Goal: Entertainment & Leisure: Consume media (video, audio)

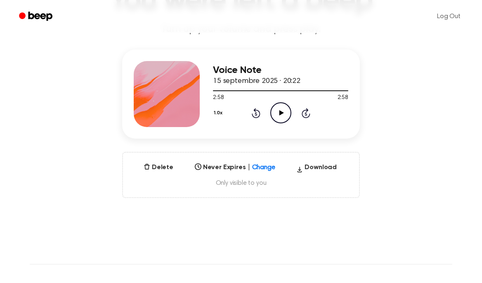
click at [281, 113] on icon at bounding box center [281, 112] width 5 height 5
click at [281, 114] on icon at bounding box center [281, 112] width 4 height 5
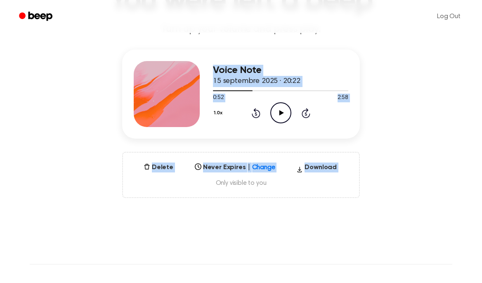
drag, startPoint x: 11, startPoint y: 232, endPoint x: 171, endPoint y: 102, distance: 206.3
click at [165, 105] on main "You were left a beep Turn up your volume and press play. Voice Note 15 septembr…" at bounding box center [241, 184] width 482 height 529
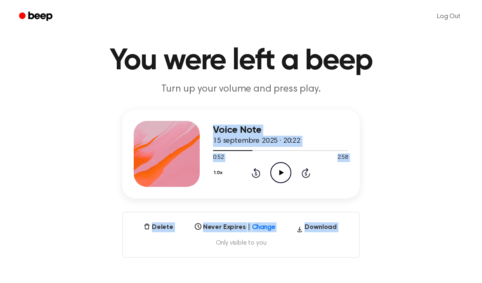
scroll to position [15, 0]
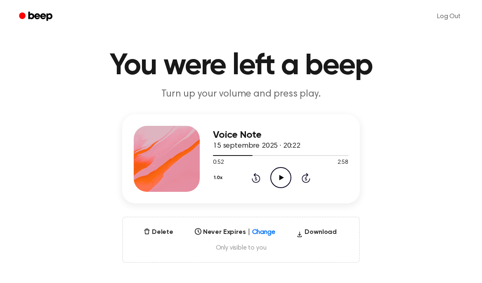
click at [284, 177] on icon "Play Audio" at bounding box center [280, 177] width 21 height 21
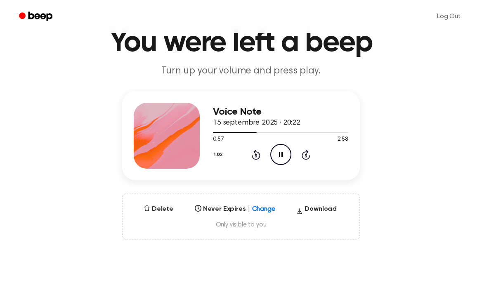
scroll to position [39, 0]
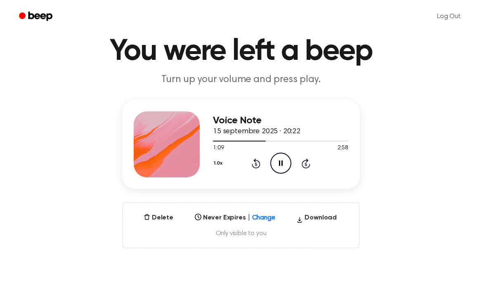
click at [290, 130] on div "Voice Note 15 septembre 2025 · 20:22 1:09 2:58 Your browser does not support th…" at bounding box center [280, 144] width 135 height 66
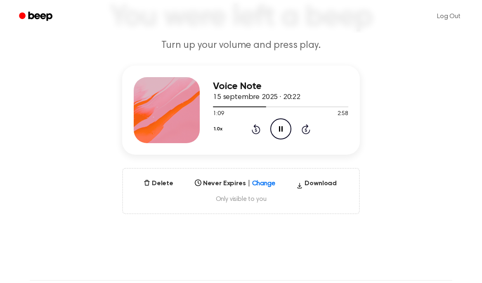
scroll to position [65, 0]
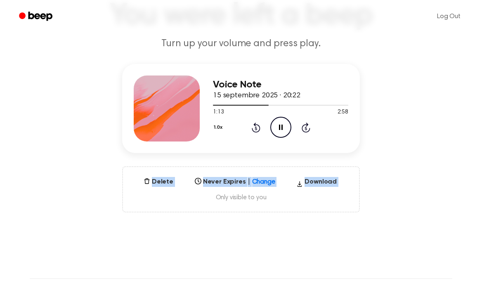
drag, startPoint x: 283, startPoint y: 130, endPoint x: 401, endPoint y: 154, distance: 120.4
click at [401, 154] on div "Voice Note 15 septembre 2025 · 20:22 1:13 2:58 Your browser does not support th…" at bounding box center [241, 138] width 462 height 149
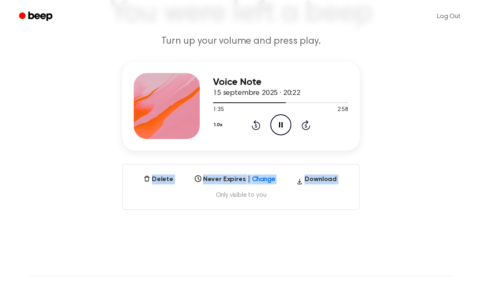
scroll to position [62, 0]
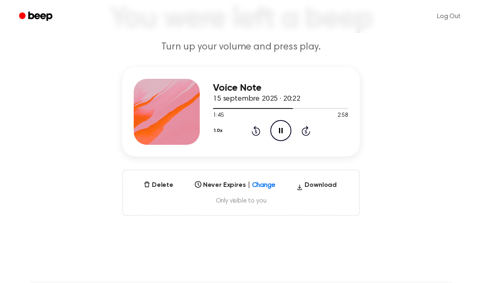
click at [279, 131] on icon at bounding box center [281, 130] width 4 height 5
click at [279, 130] on icon "Play Audio" at bounding box center [280, 130] width 21 height 21
click at [279, 129] on icon "Pause Audio" at bounding box center [280, 130] width 21 height 21
drag, startPoint x: 276, startPoint y: 137, endPoint x: 262, endPoint y: 147, distance: 16.6
click at [263, 147] on div "Voice Note 15 septembre 2025 · 20:22 1:51 2:58 Your browser does not support th…" at bounding box center [241, 111] width 238 height 89
